Goal: Task Accomplishment & Management: Manage account settings

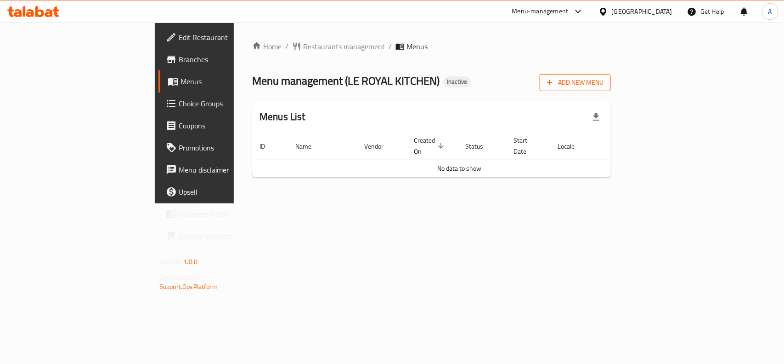
click at [604, 84] on span "Add New Menu" at bounding box center [575, 82] width 57 height 11
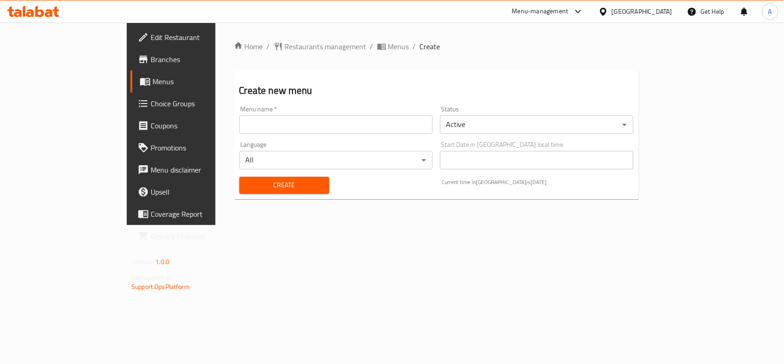
click at [290, 122] on input "text" at bounding box center [335, 124] width 193 height 18
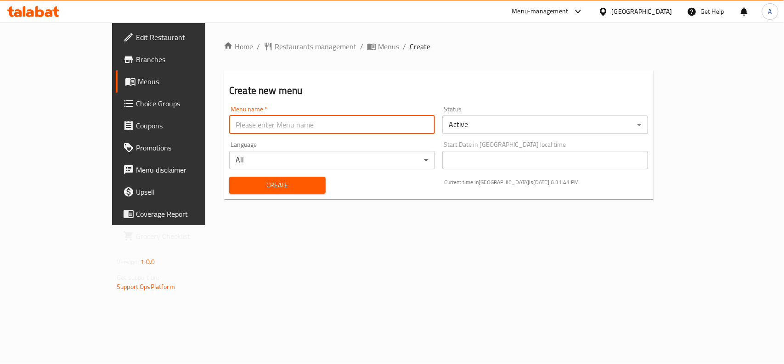
click at [239, 182] on div "Create" at bounding box center [278, 185] width 108 height 28
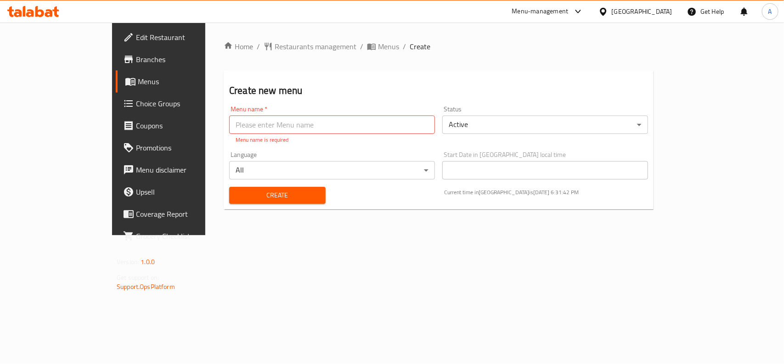
click at [267, 127] on input "text" at bounding box center [332, 124] width 206 height 18
type input "new menu"
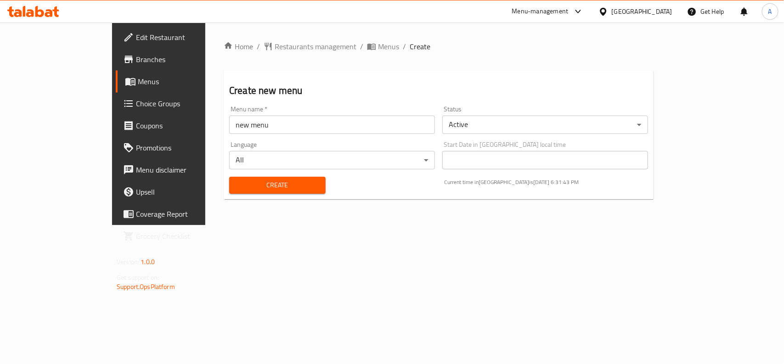
click at [228, 197] on div "Create" at bounding box center [278, 185] width 108 height 28
click at [237, 184] on span "Create" at bounding box center [278, 184] width 82 height 11
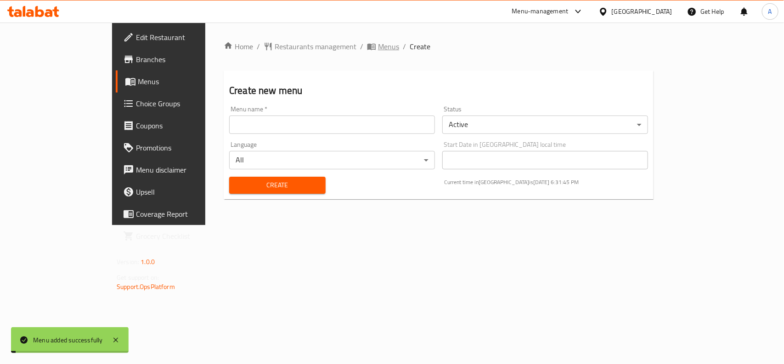
click at [378, 49] on span "Menus" at bounding box center [388, 46] width 21 height 11
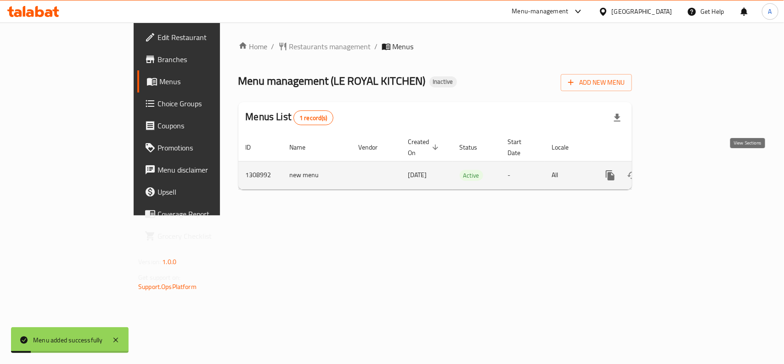
click at [688, 165] on link "enhanced table" at bounding box center [677, 175] width 22 height 22
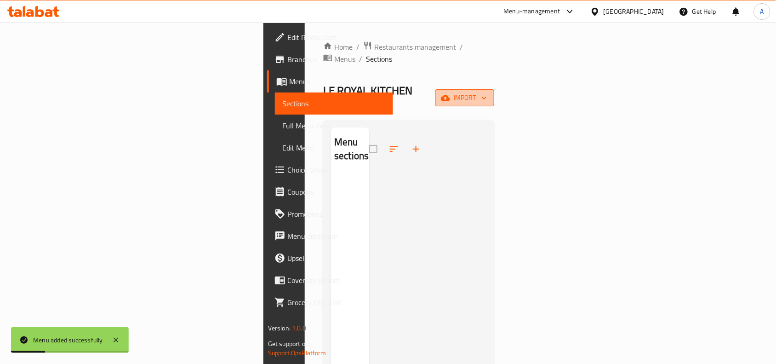
click at [487, 92] on span "import" at bounding box center [465, 97] width 44 height 11
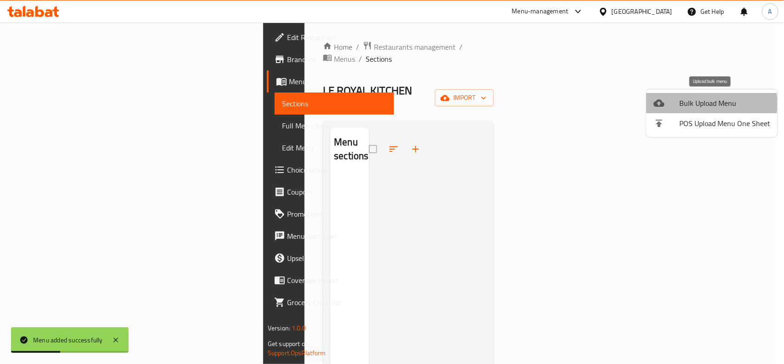
click at [701, 103] on span "Bulk Upload Menu" at bounding box center [725, 102] width 91 height 11
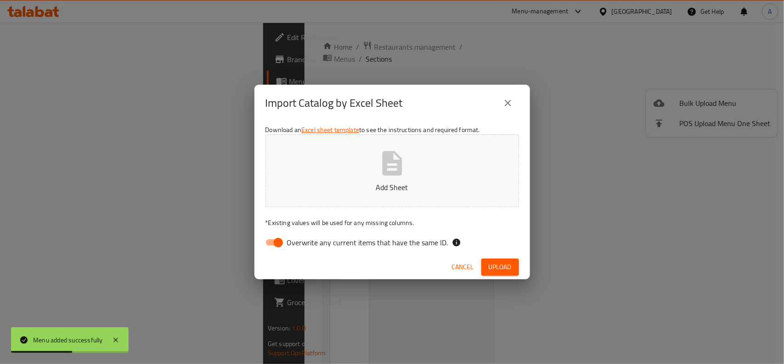
click at [277, 237] on input "Overwrite any current items that have the same ID." at bounding box center [278, 241] width 52 height 17
checkbox input "false"
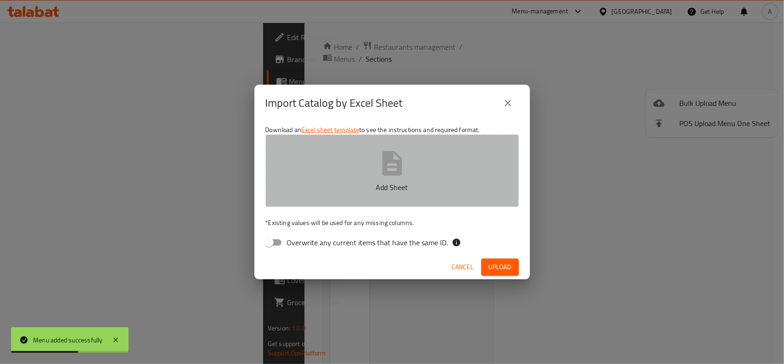
click at [375, 177] on button "Add Sheet" at bounding box center [393, 170] width 254 height 73
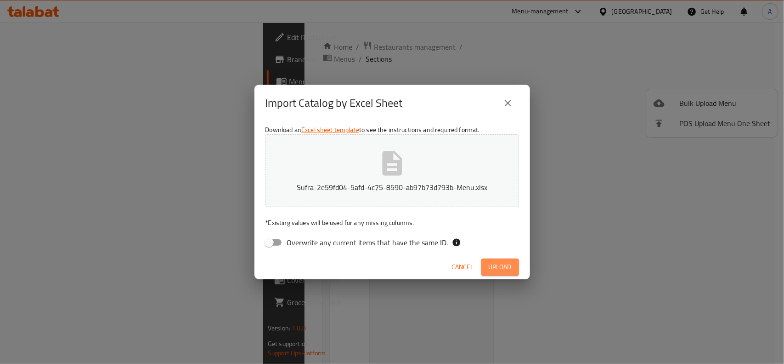
click at [502, 264] on span "Upload" at bounding box center [500, 266] width 23 height 11
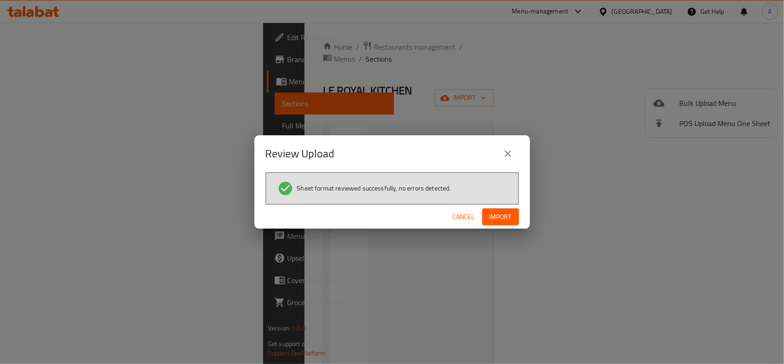
click at [508, 220] on span "Import" at bounding box center [501, 216] width 22 height 11
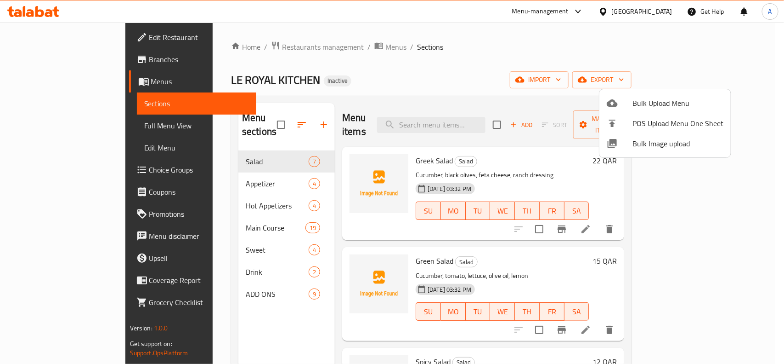
click at [492, 84] on div at bounding box center [392, 182] width 784 height 364
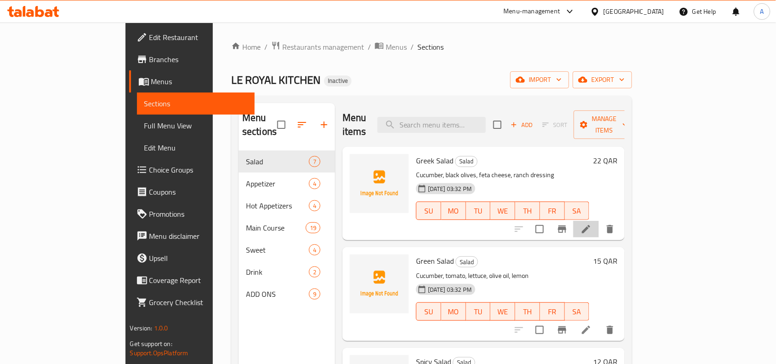
click at [599, 221] on li at bounding box center [586, 229] width 26 height 17
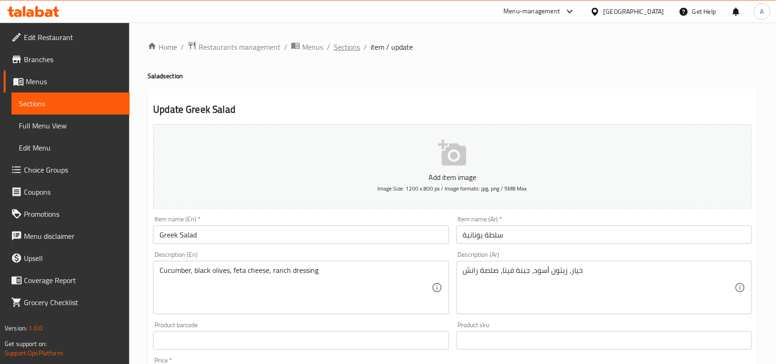
click at [349, 45] on span "Sections" at bounding box center [347, 46] width 26 height 11
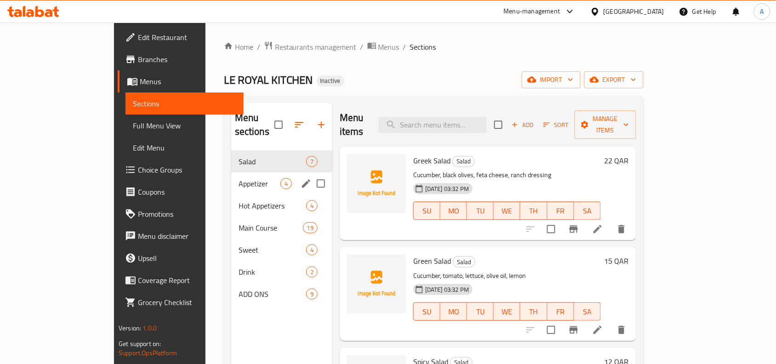
click at [231, 176] on div "Appetizer 4" at bounding box center [281, 183] width 101 height 22
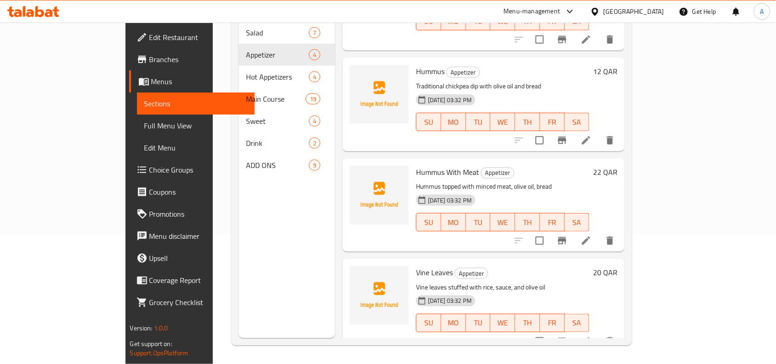
scroll to position [129, 0]
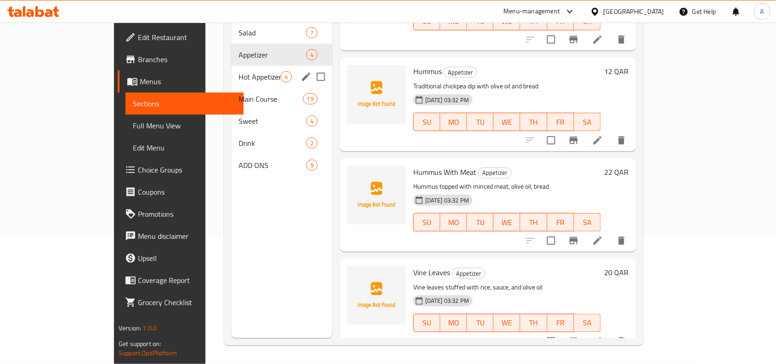
click at [241, 69] on div "Hot Appetizers 4" at bounding box center [281, 77] width 101 height 22
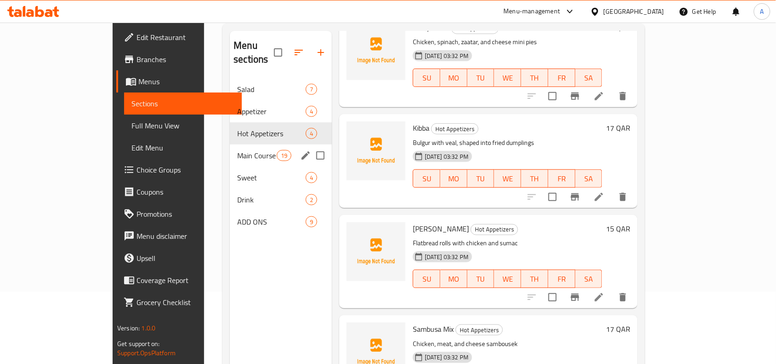
scroll to position [72, 0]
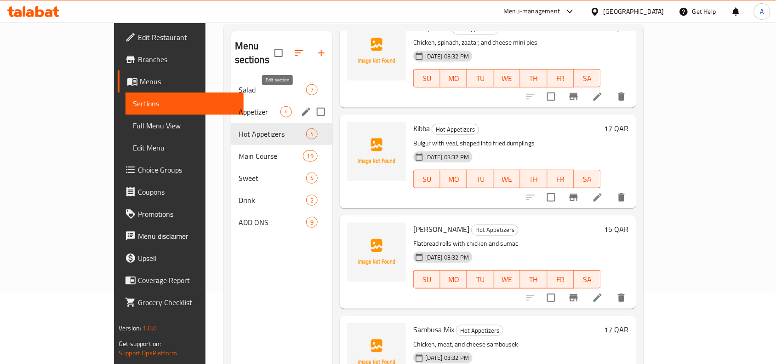
click at [301, 106] on icon "edit" at bounding box center [306, 111] width 11 height 11
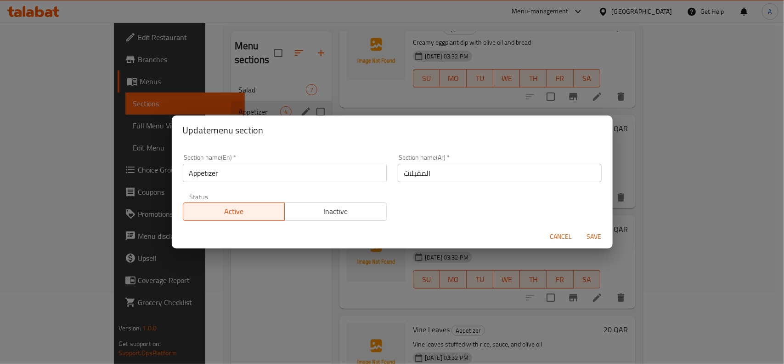
click at [549, 236] on button "Cancel" at bounding box center [561, 236] width 29 height 17
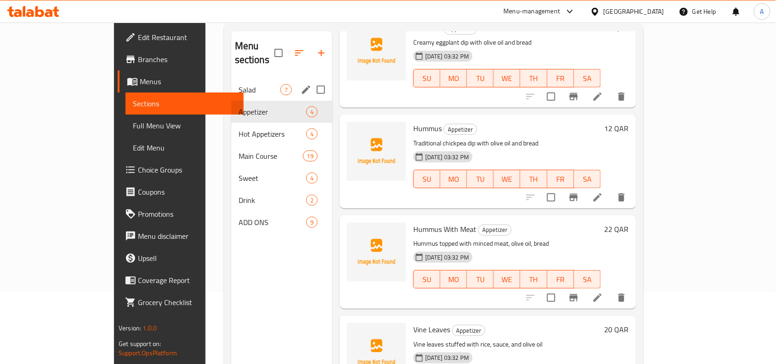
click at [302, 85] on icon "edit" at bounding box center [306, 89] width 8 height 8
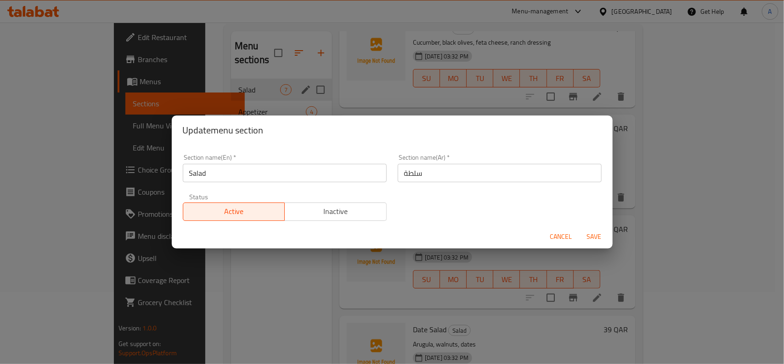
click at [566, 237] on span "Cancel" at bounding box center [562, 236] width 22 height 11
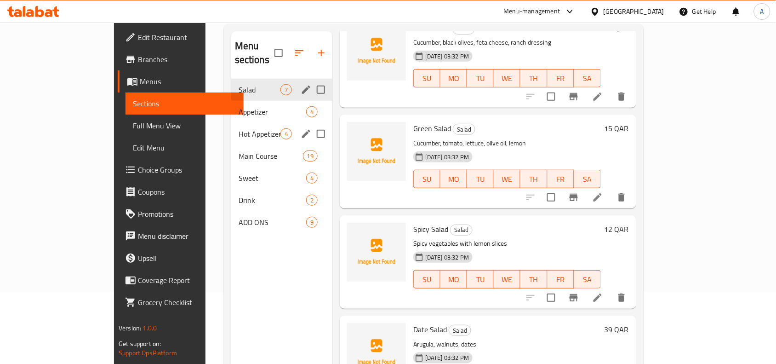
click at [247, 128] on span "Hot Appetizers" at bounding box center [260, 133] width 42 height 11
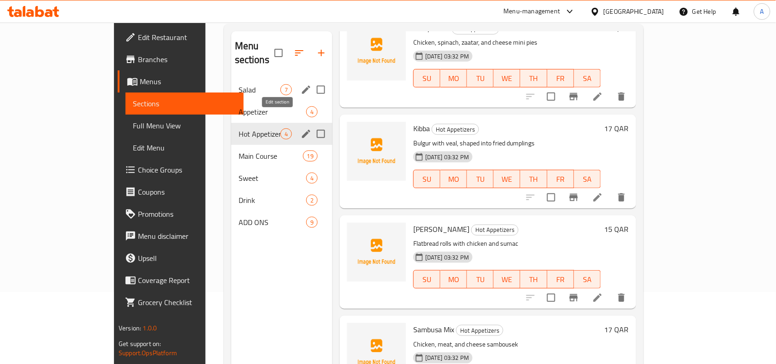
click at [301, 128] on icon "edit" at bounding box center [306, 133] width 11 height 11
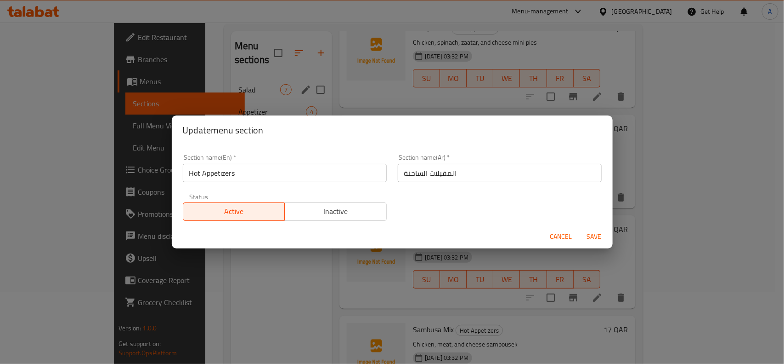
click at [563, 237] on span "Cancel" at bounding box center [562, 236] width 22 height 11
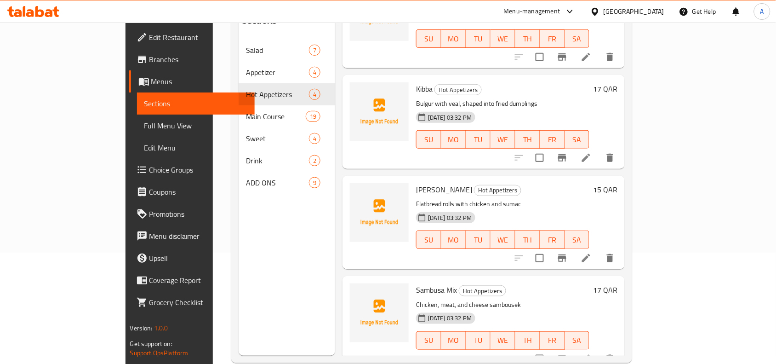
scroll to position [129, 0]
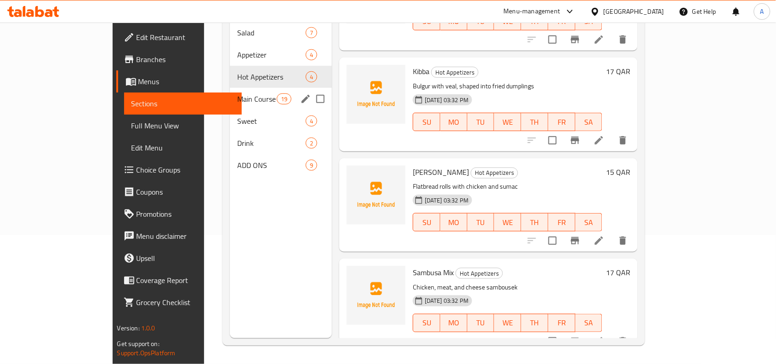
click at [311, 89] on input "Menu sections" at bounding box center [320, 98] width 19 height 19
checkbox input "true"
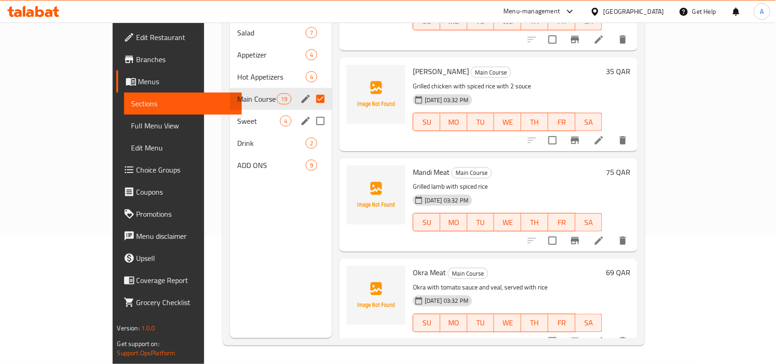
drag, startPoint x: 290, startPoint y: 104, endPoint x: 292, endPoint y: 114, distance: 9.9
click at [311, 111] on input "Menu sections" at bounding box center [320, 120] width 19 height 19
checkbox input "true"
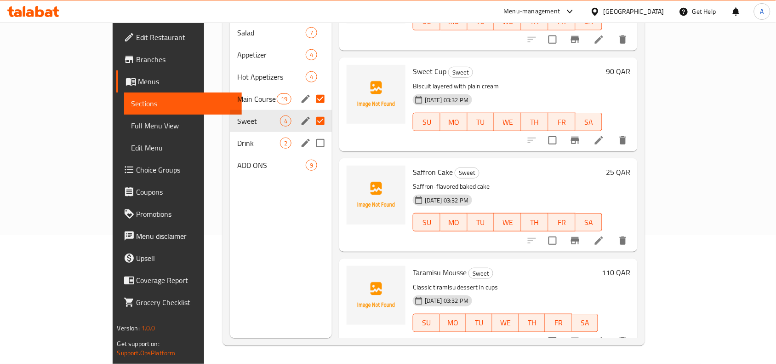
click at [311, 133] on input "Menu sections" at bounding box center [320, 142] width 19 height 19
checkbox input "true"
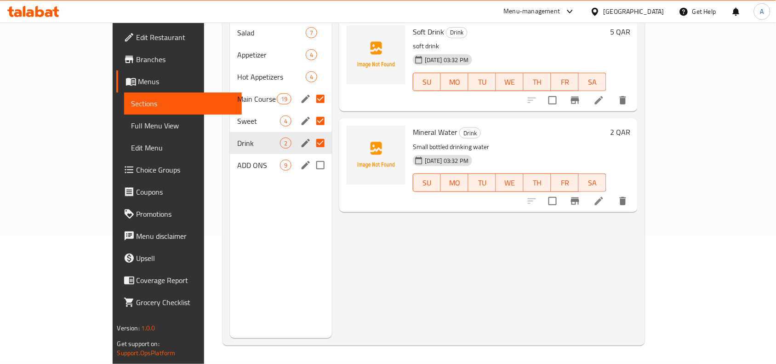
click at [311, 155] on input "Menu sections" at bounding box center [320, 164] width 19 height 19
checkbox input "true"
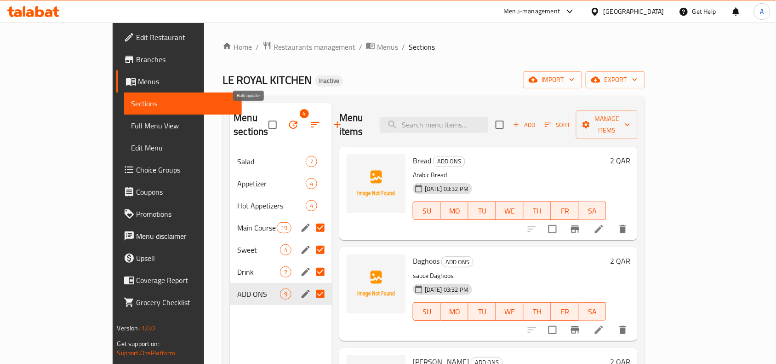
click at [288, 119] on icon "button" at bounding box center [293, 124] width 11 height 11
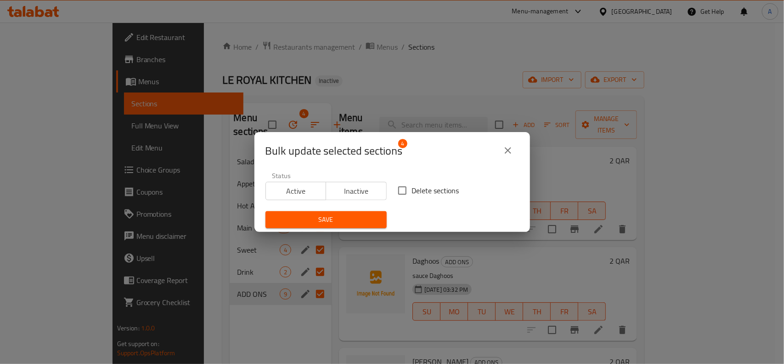
click at [397, 191] on input "Delete sections" at bounding box center [402, 190] width 19 height 19
checkbox input "true"
click at [354, 223] on span "Save" at bounding box center [326, 219] width 107 height 11
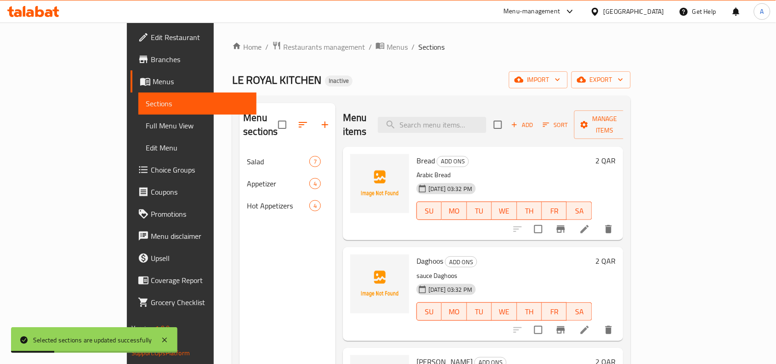
click at [146, 129] on span "Full Menu View" at bounding box center [197, 125] width 103 height 11
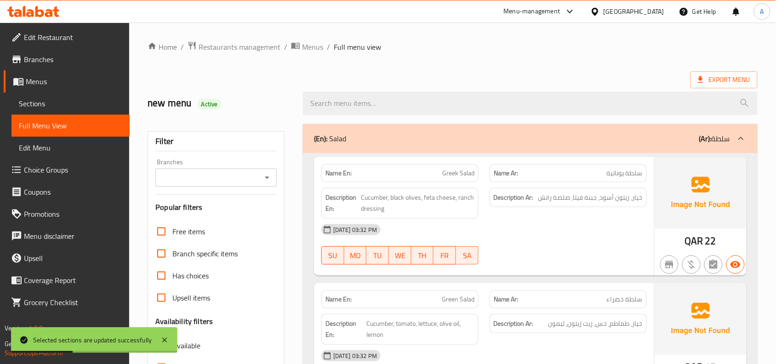
click at [231, 176] on input "Branches" at bounding box center [208, 177] width 101 height 13
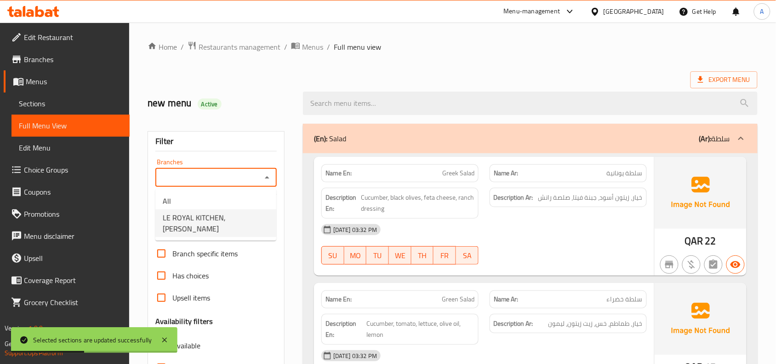
click at [214, 214] on span "LE ROYAL KITCHEN, [PERSON_NAME]" at bounding box center [216, 223] width 106 height 22
type input "LE ROYAL KITCHEN, [PERSON_NAME]"
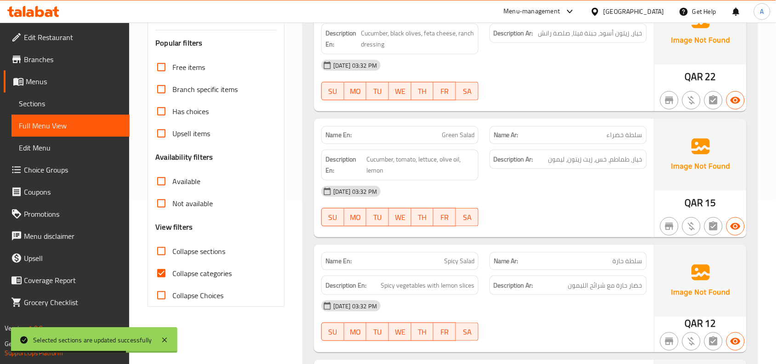
scroll to position [230, 0]
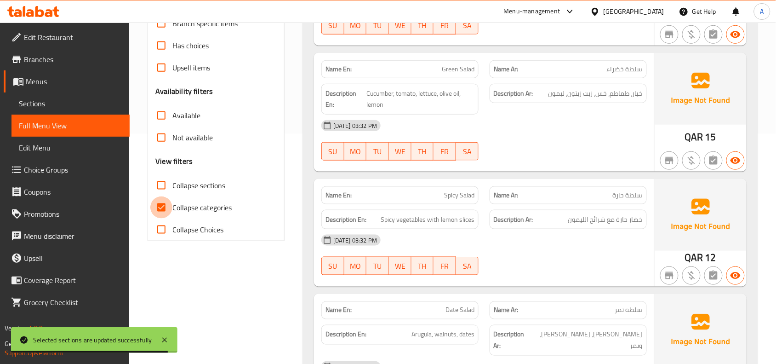
click at [161, 207] on input "Collapse categories" at bounding box center [161, 207] width 22 height 22
checkbox input "false"
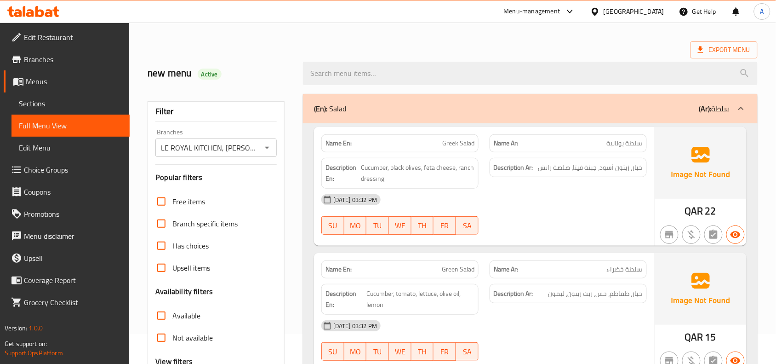
scroll to position [0, 0]
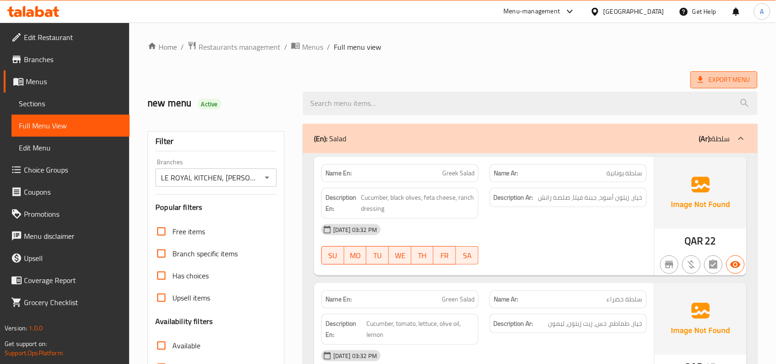
click at [732, 84] on span "Export Menu" at bounding box center [724, 79] width 52 height 11
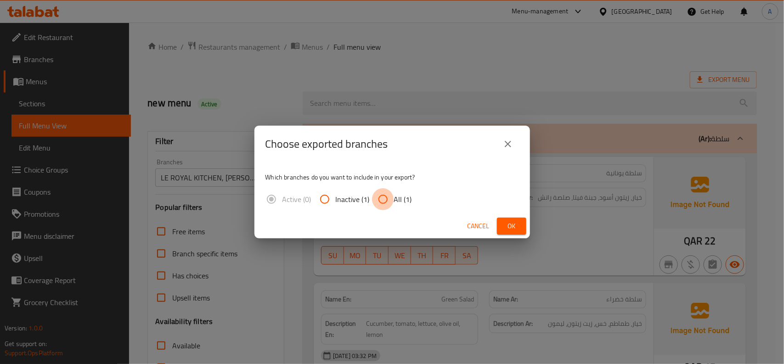
click at [384, 198] on input "All (1)" at bounding box center [383, 199] width 22 height 22
radio input "true"
click at [511, 224] on span "Ok" at bounding box center [512, 225] width 15 height 11
